Goal: Answer question/provide support: Answer question/provide support

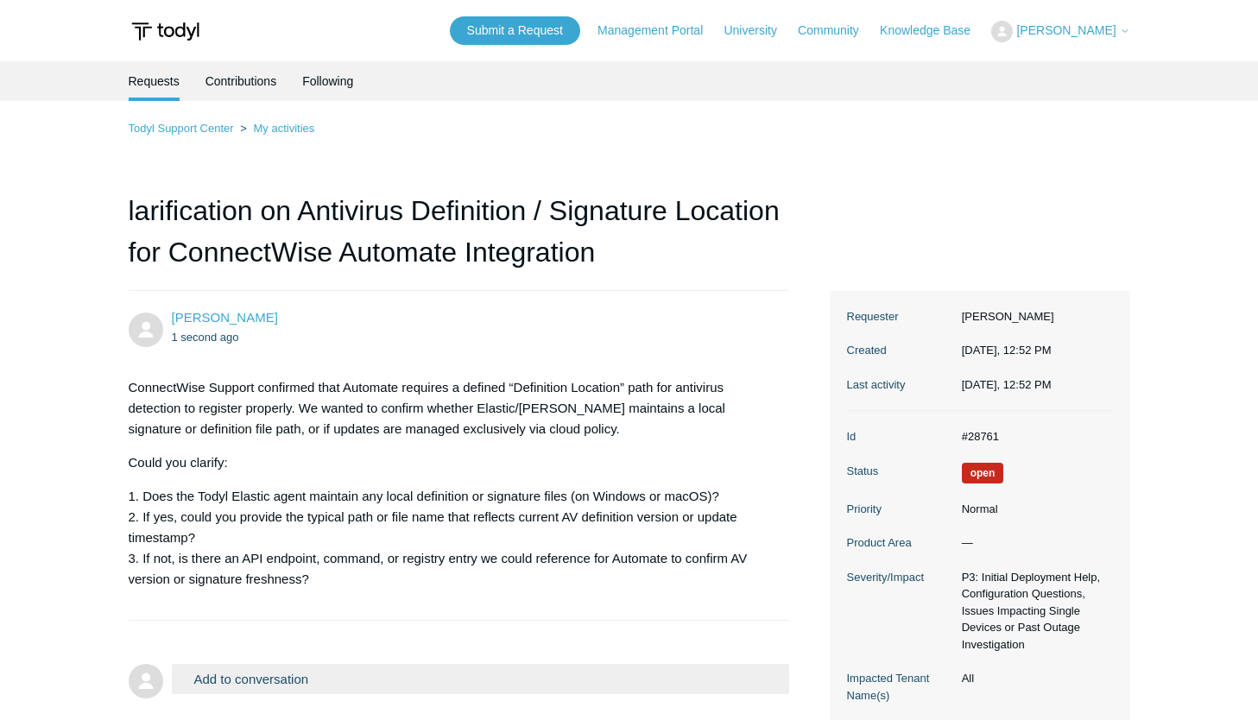
scroll to position [173, 0]
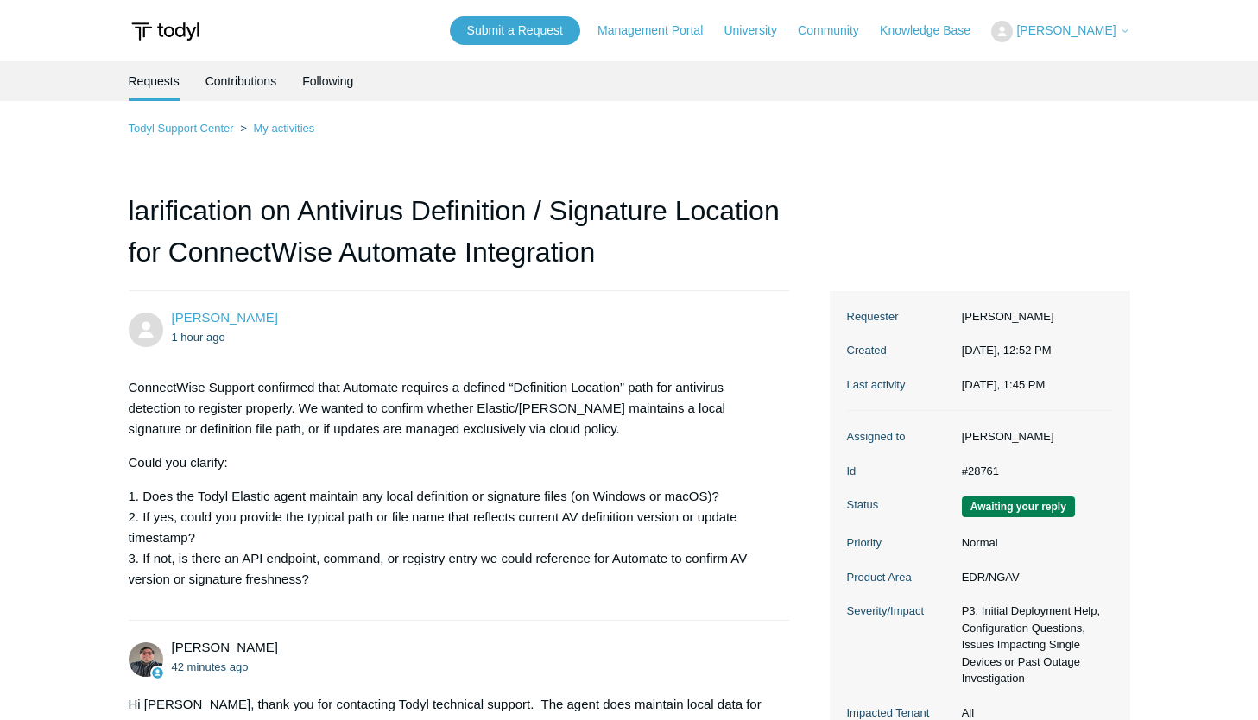
scroll to position [317, 0]
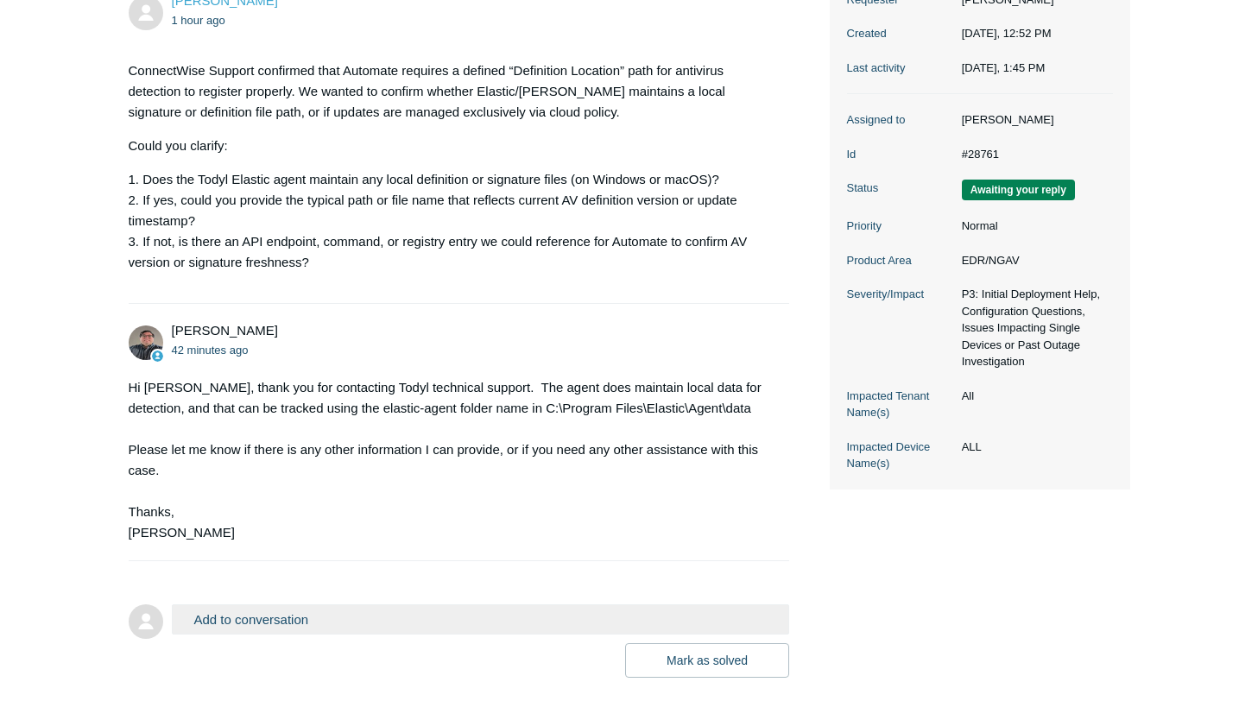
click at [417, 429] on div "Hi Aaron, thank you for contacting Todyl technical support. The agent does main…" at bounding box center [451, 460] width 644 height 166
drag, startPoint x: 487, startPoint y: 405, endPoint x: 740, endPoint y: 419, distance: 253.3
click at [740, 419] on div "Hi Aaron, thank you for contacting Todyl technical support. The agent does main…" at bounding box center [451, 460] width 644 height 166
copy div "C:\Program Files\Elastic\Agent\data"
click at [352, 368] on div "Matt Robinson 42 minutes ago Hi Aaron, thank you for contacting Todyl technical…" at bounding box center [459, 432] width 661 height 222
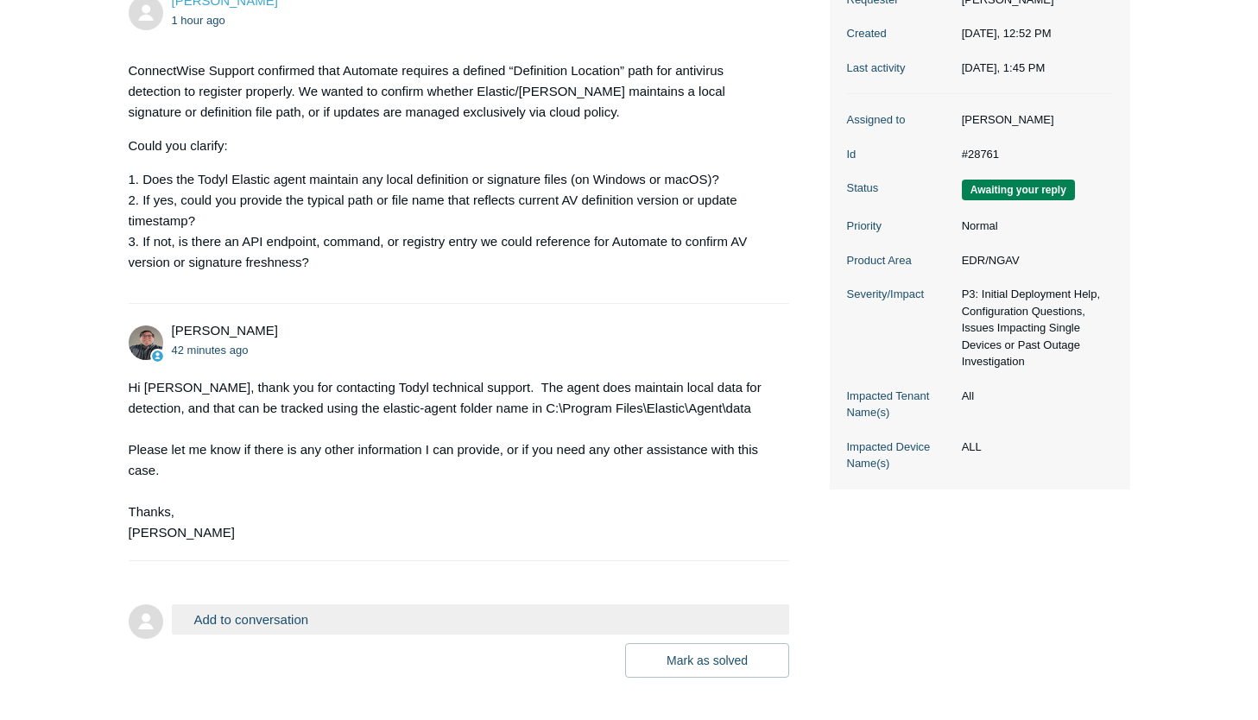
click at [255, 624] on button "Add to conversation" at bounding box center [481, 619] width 618 height 30
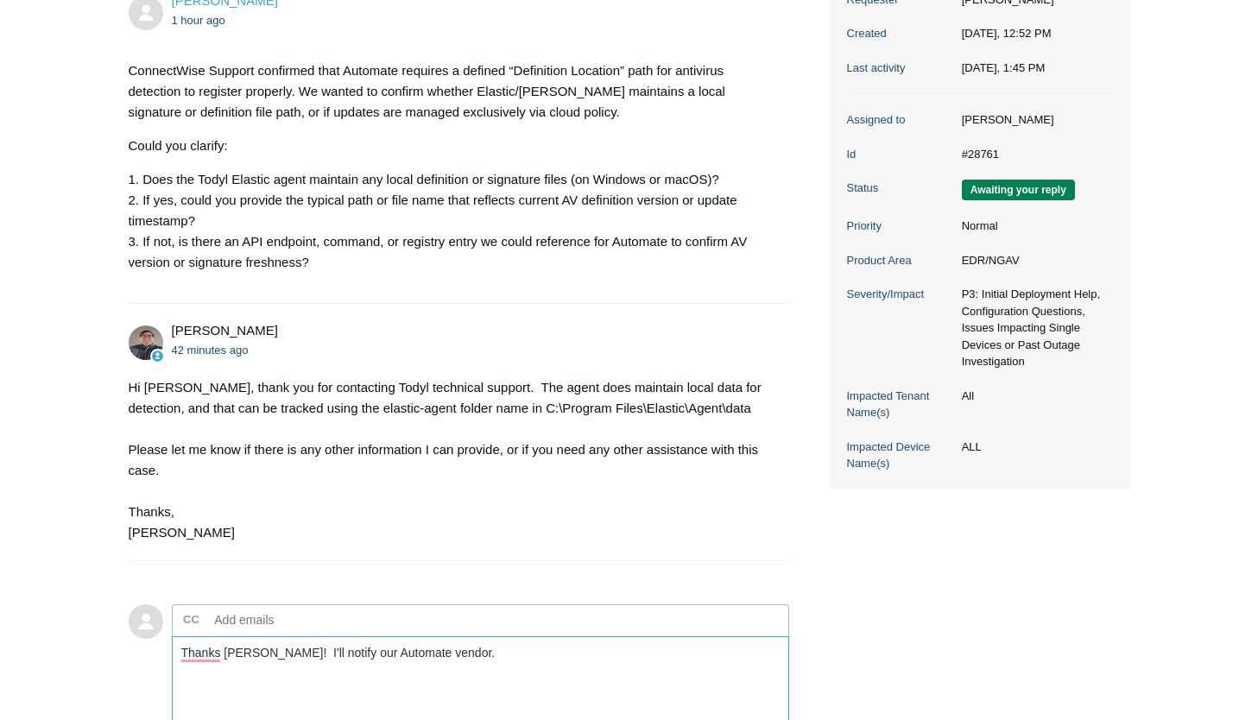
scroll to position [583, 0]
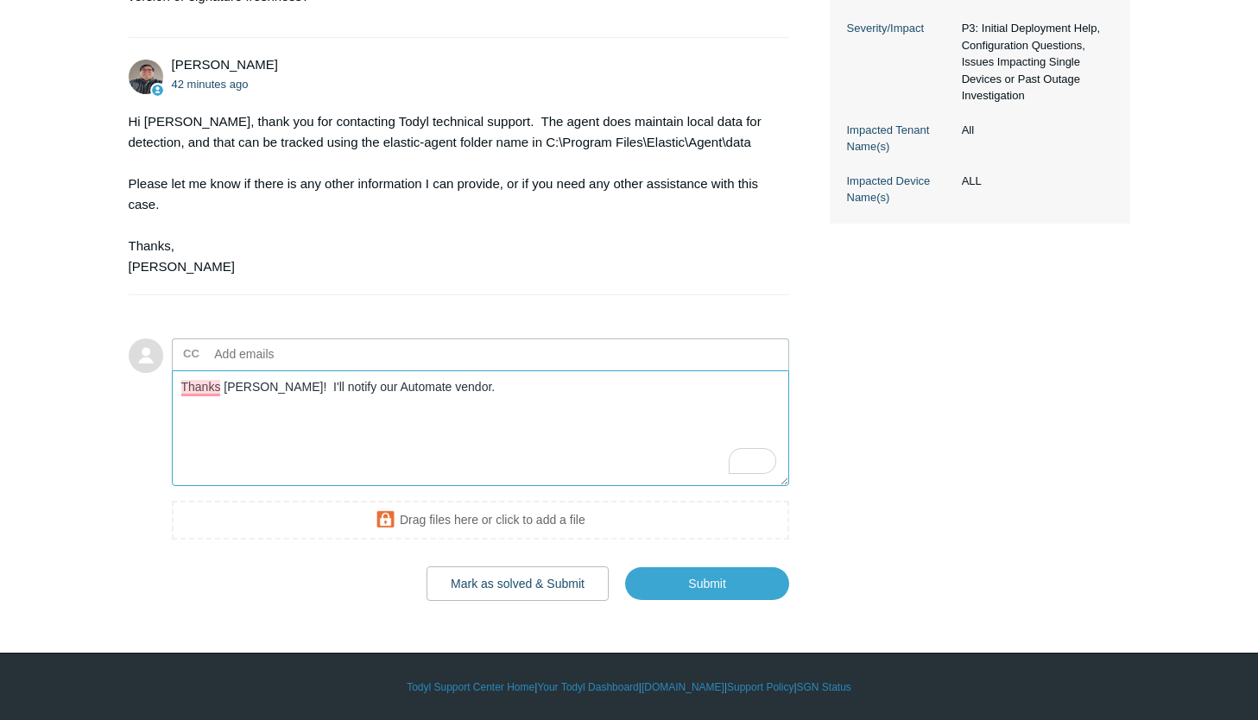
drag, startPoint x: 256, startPoint y: 388, endPoint x: 452, endPoint y: 388, distance: 196.8
click at [452, 388] on textarea "Thanks Matt! I'll notify our Automate vendor." at bounding box center [481, 428] width 618 height 117
type textarea "Thanks [PERSON_NAME]!"
click at [691, 576] on input "Submit" at bounding box center [707, 584] width 164 height 35
